Goal: Unclear

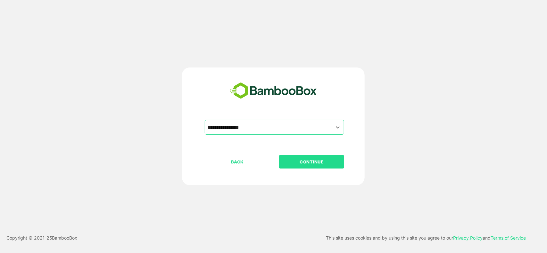
click at [299, 166] on button "CONTINUE" at bounding box center [311, 161] width 65 height 13
click at [309, 157] on button "CONTINUE" at bounding box center [311, 161] width 65 height 13
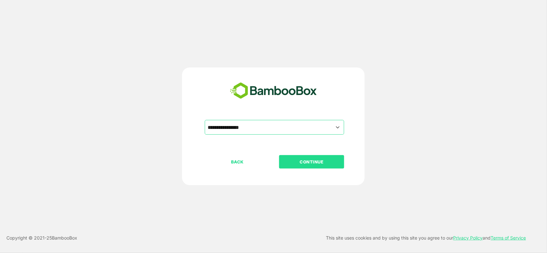
click at [309, 157] on button "CONTINUE" at bounding box center [311, 161] width 65 height 13
